Goal: Information Seeking & Learning: Find specific page/section

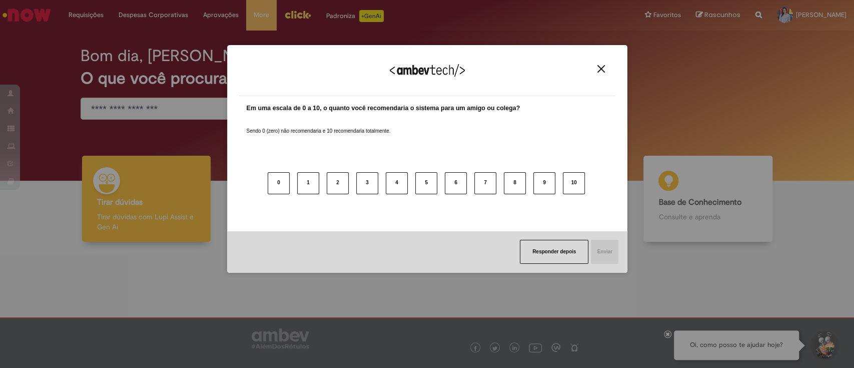
click at [604, 64] on div "Agradecemos seu feedback!" at bounding box center [427, 76] width 376 height 39
click at [602, 70] on img "Close" at bounding box center [602, 69] width 8 height 8
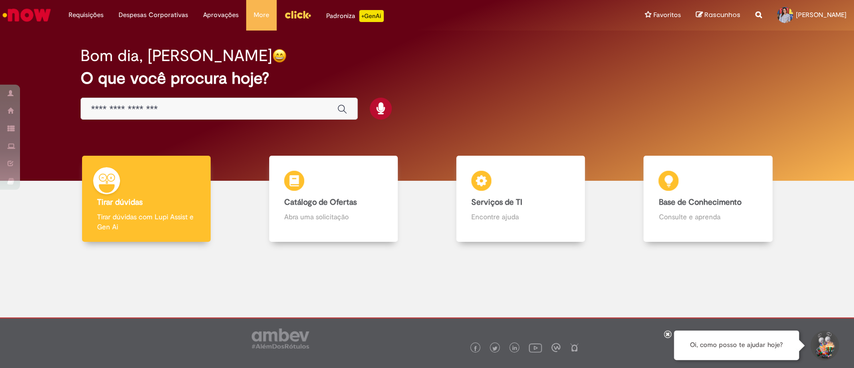
click at [252, 107] on input "Basta digitar aqui" at bounding box center [209, 110] width 236 height 12
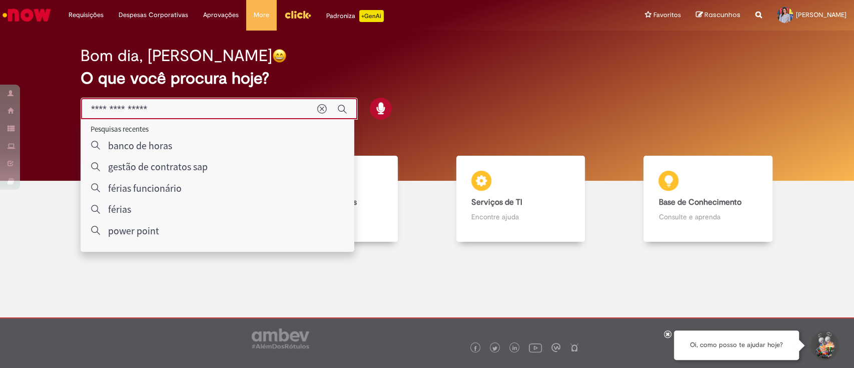
type input "**********"
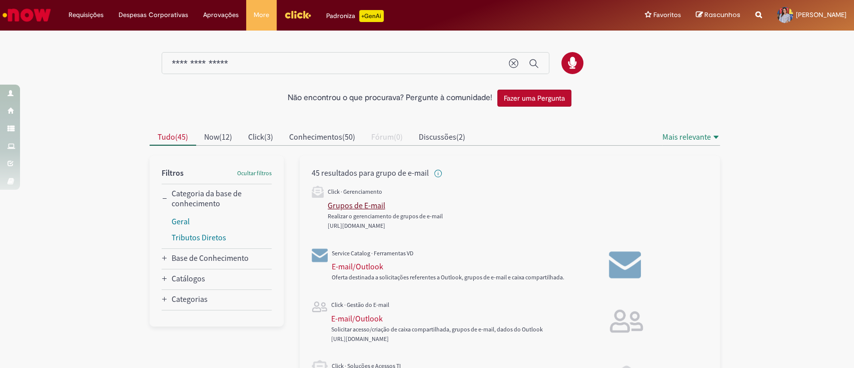
click at [360, 203] on div "Grupos de E-mail" at bounding box center [357, 205] width 58 height 10
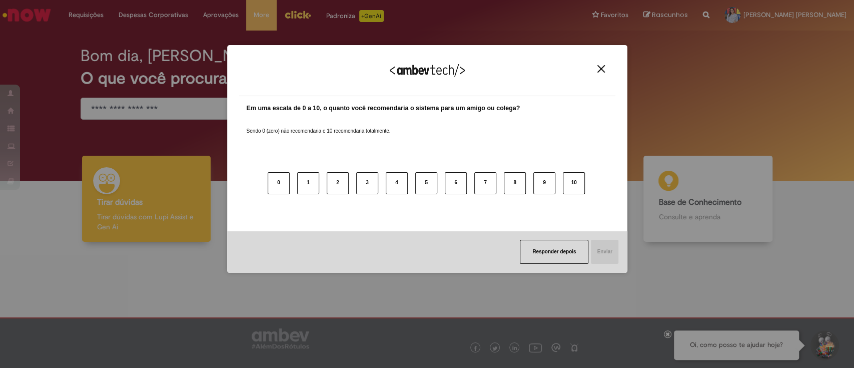
click at [602, 69] on img "Close" at bounding box center [602, 69] width 8 height 8
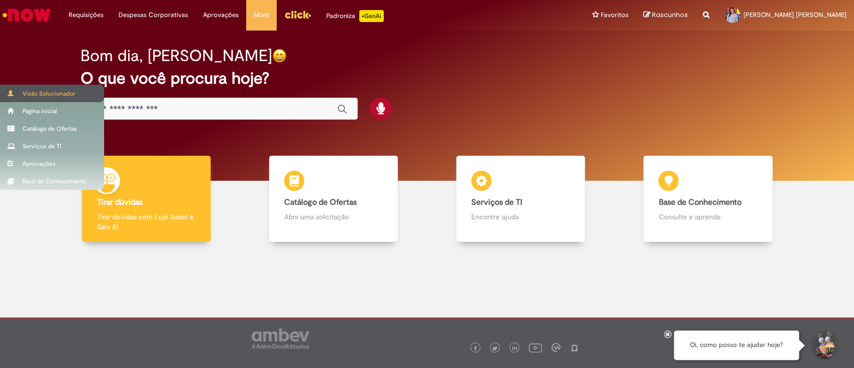
click at [11, 90] on span at bounding box center [12, 93] width 8 height 6
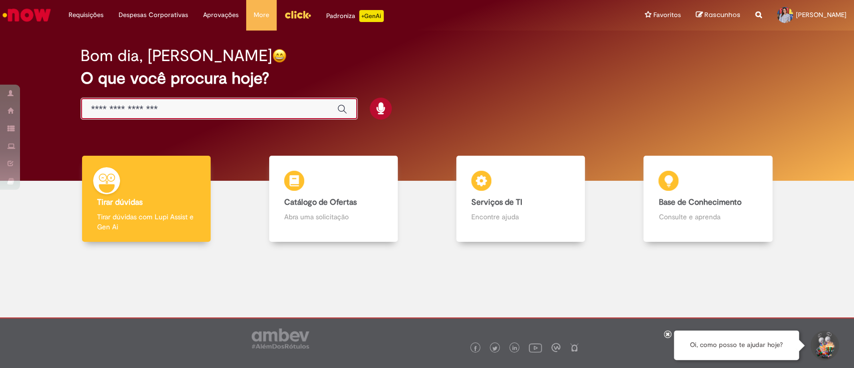
click at [167, 110] on input "Basta digitar aqui" at bounding box center [209, 110] width 236 height 12
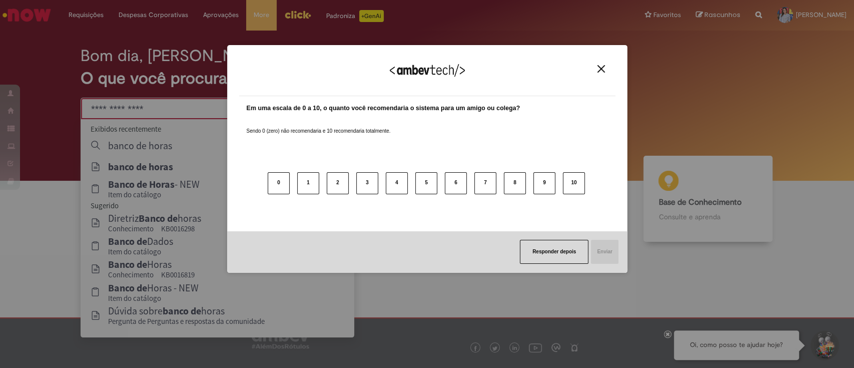
type input "**********"
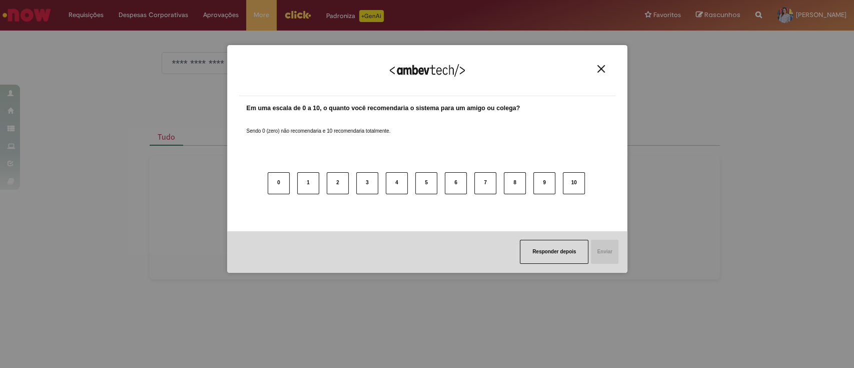
click at [609, 65] on div "Agradecemos seu feedback!" at bounding box center [427, 76] width 376 height 39
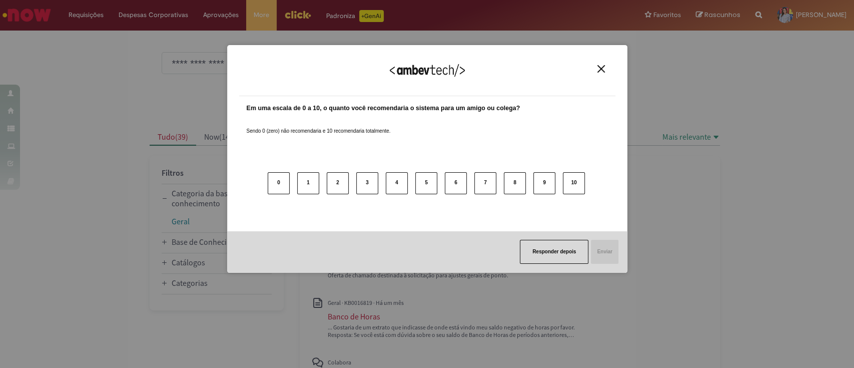
click at [593, 68] on div "Agradecemos seu feedback!" at bounding box center [427, 76] width 376 height 39
click at [600, 68] on img "Close" at bounding box center [602, 69] width 8 height 8
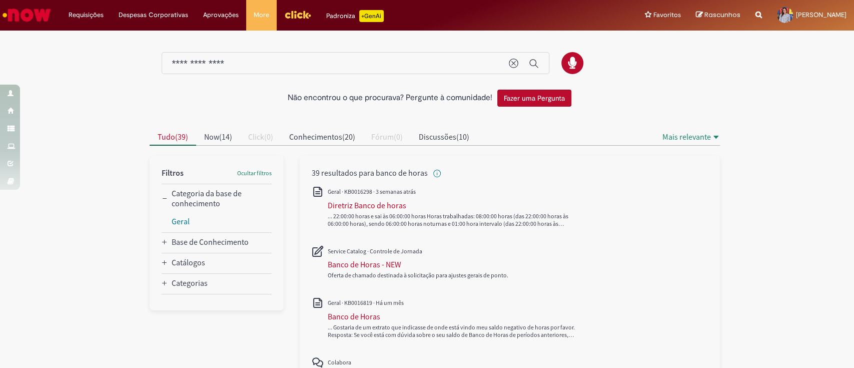
click at [288, 14] on img "Menu Cabeçalho" at bounding box center [297, 14] width 27 height 15
